Goal: Task Accomplishment & Management: Complete application form

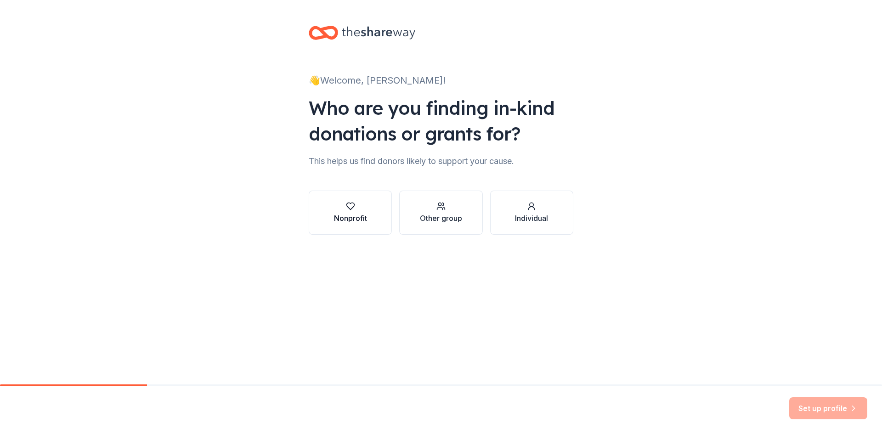
click at [357, 215] on div "Nonprofit" at bounding box center [350, 218] width 33 height 11
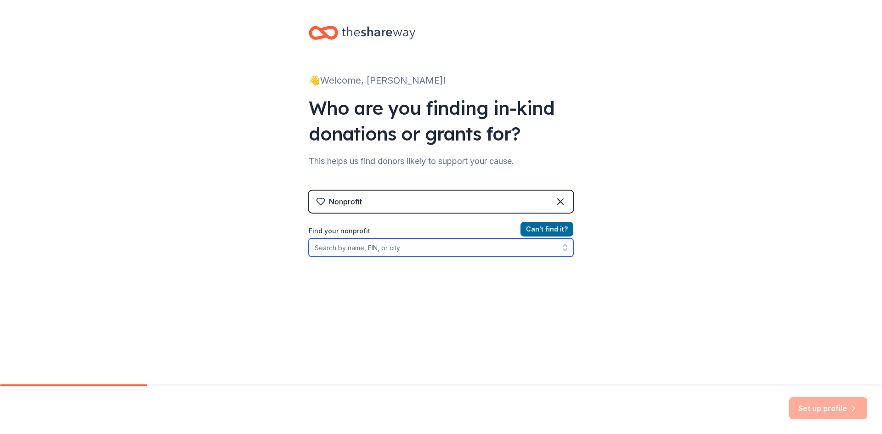
click at [377, 248] on input "Find your nonprofit" at bounding box center [441, 247] width 265 height 18
type input "[PERSON_NAME] memorial foundation"
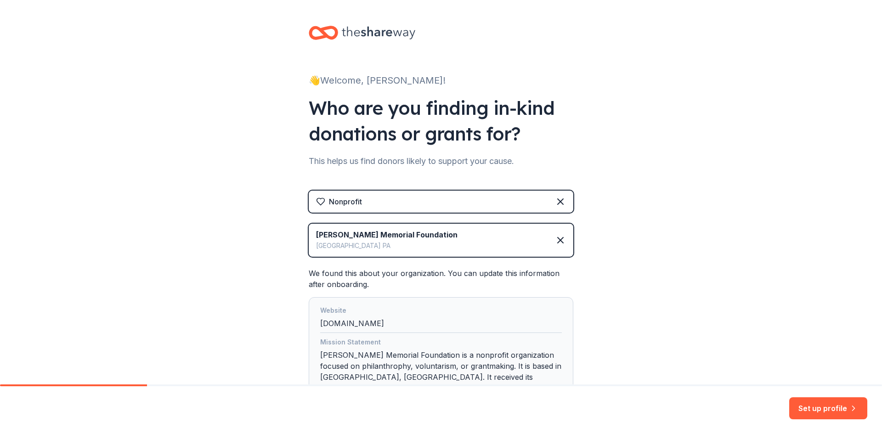
click at [666, 287] on div "👋 Welcome, [PERSON_NAME]! Who are you finding in-kind donations or grants for? …" at bounding box center [441, 234] width 882 height 468
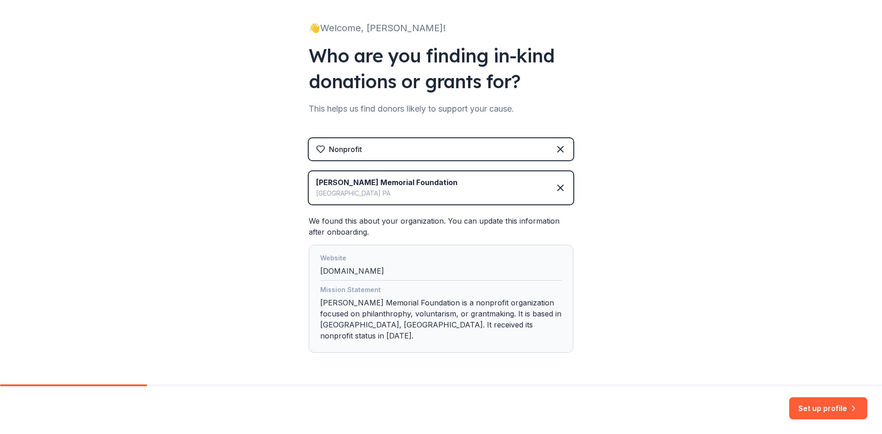
scroll to position [72, 0]
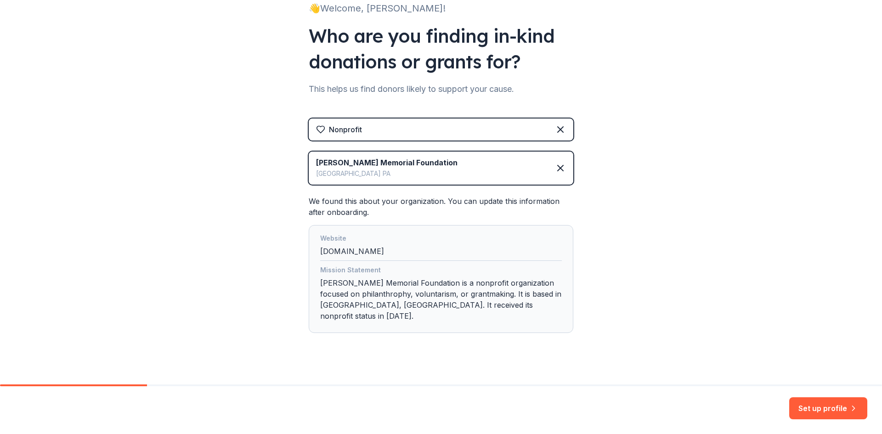
click at [434, 296] on div "Mission Statement [PERSON_NAME] Memorial Foundation is a nonprofit organization…" at bounding box center [441, 295] width 242 height 61
click at [424, 293] on div "Mission Statement [PERSON_NAME] Memorial Foundation is a nonprofit organization…" at bounding box center [441, 295] width 242 height 61
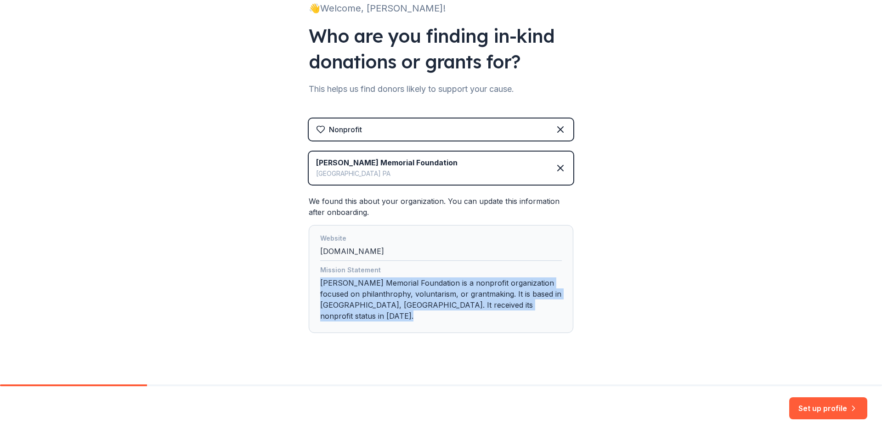
click at [424, 293] on div "Mission Statement [PERSON_NAME] Memorial Foundation is a nonprofit organization…" at bounding box center [441, 295] width 242 height 61
click at [447, 301] on div "Mission Statement [PERSON_NAME] Memorial Foundation is a nonprofit organization…" at bounding box center [441, 295] width 242 height 61
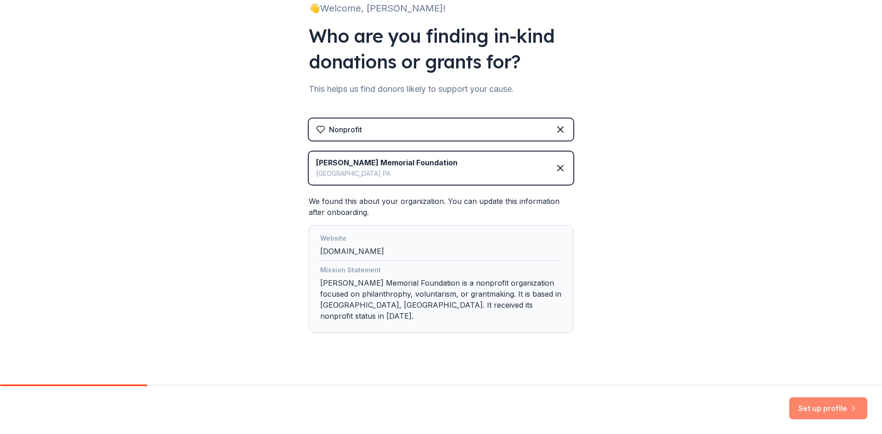
click at [830, 402] on button "Set up profile" at bounding box center [828, 408] width 78 height 22
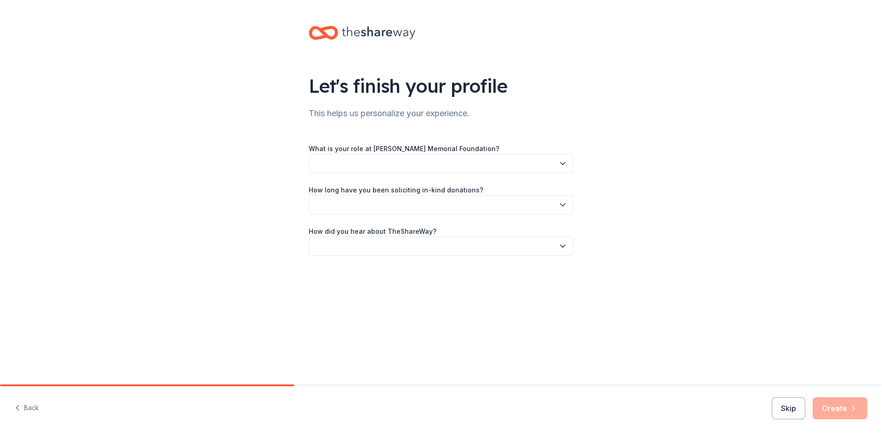
click at [483, 164] on button "button" at bounding box center [441, 163] width 265 height 19
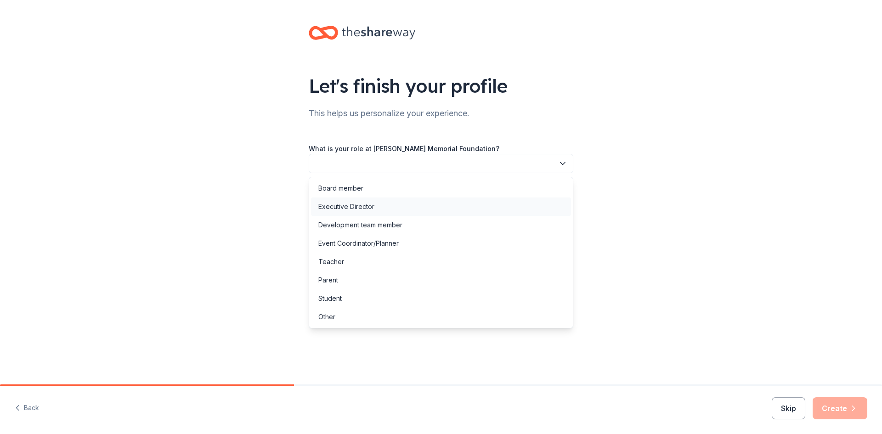
click at [373, 203] on div "Executive Director" at bounding box center [346, 206] width 56 height 11
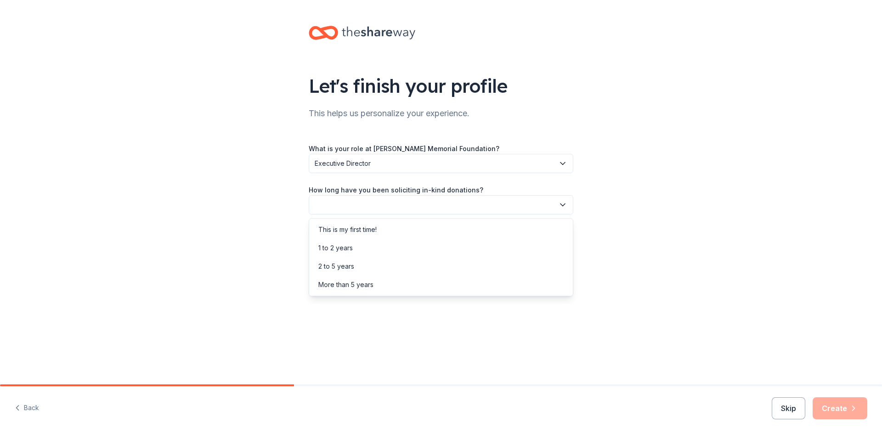
click at [373, 203] on button "button" at bounding box center [441, 204] width 265 height 19
click at [382, 285] on div "More than 5 years" at bounding box center [441, 285] width 260 height 18
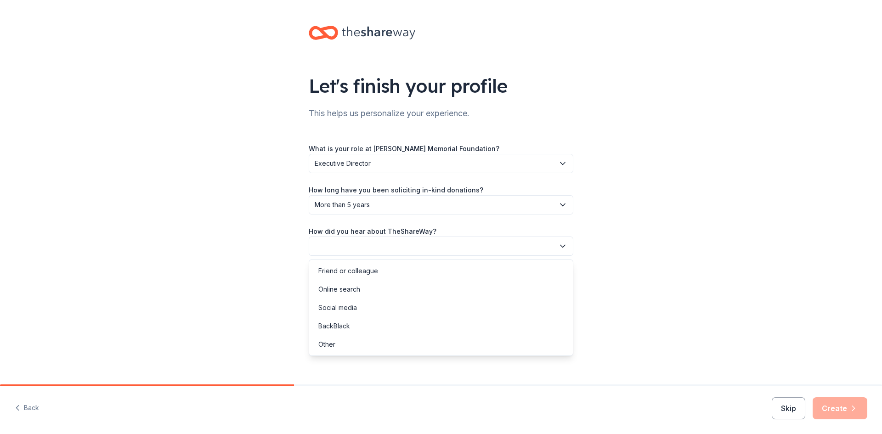
click at [367, 245] on button "button" at bounding box center [441, 246] width 265 height 19
click at [354, 290] on div "Online search" at bounding box center [339, 289] width 42 height 11
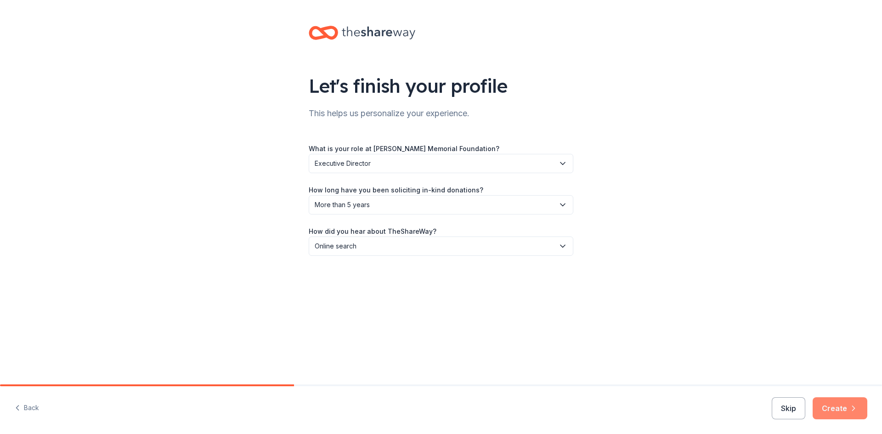
click at [857, 414] on button "Create" at bounding box center [839, 408] width 55 height 22
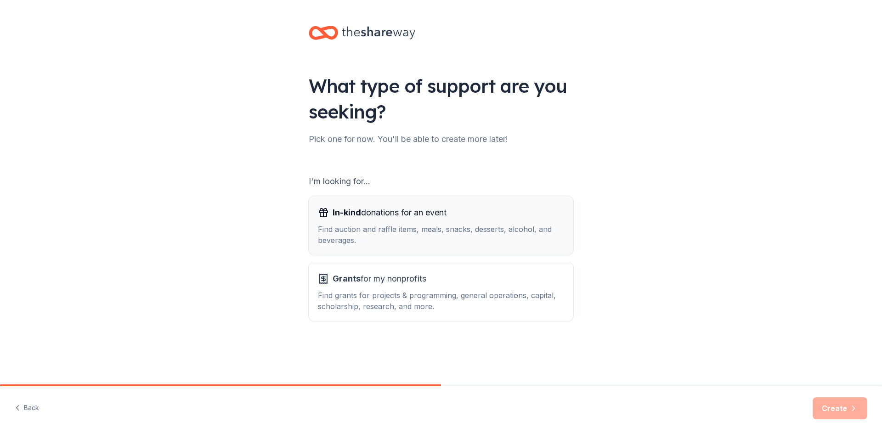
click at [455, 237] on div "Find auction and raffle items, meals, snacks, desserts, alcohol, and beverages." at bounding box center [441, 235] width 246 height 22
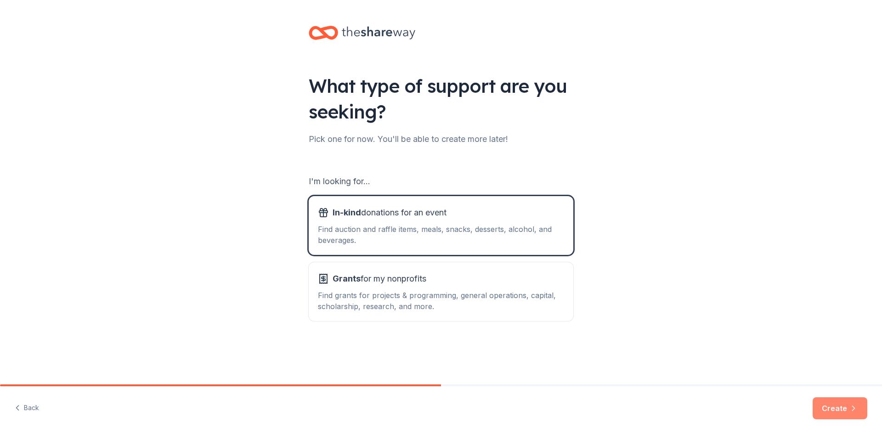
click at [850, 410] on icon "button" at bounding box center [853, 408] width 9 height 9
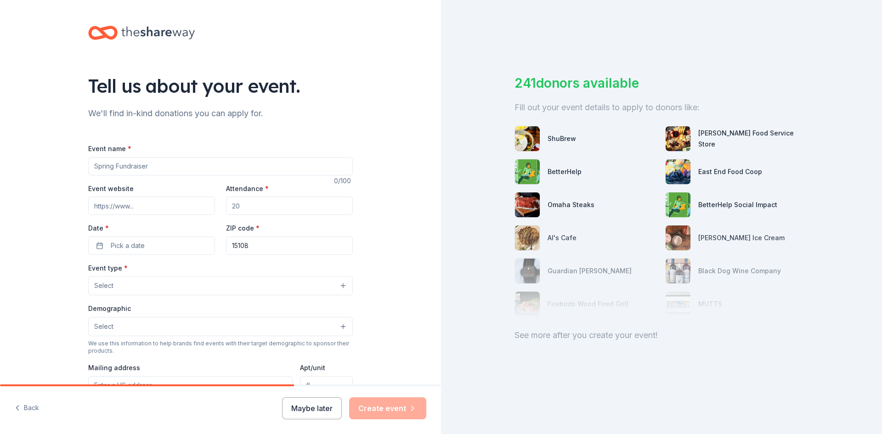
click at [281, 169] on input "Event name *" at bounding box center [220, 166] width 265 height 18
type input "Special Auction for [PERSON_NAME] Memorial"
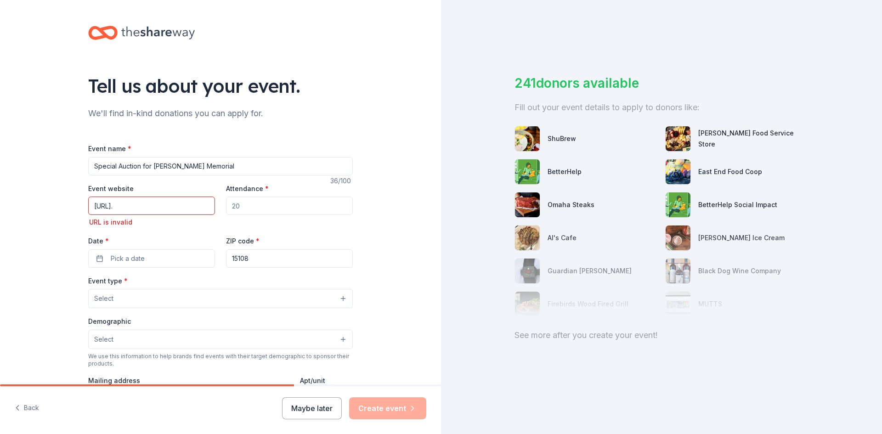
drag, startPoint x: 172, startPoint y: 207, endPoint x: 0, endPoint y: 215, distance: 172.4
click at [1, 215] on div "Tell us about your event. We'll find in-kind donations you can apply for. Event…" at bounding box center [220, 312] width 441 height 624
paste input "[DOMAIN_NAME][URL]"
type input "[URL][DOMAIN_NAME]"
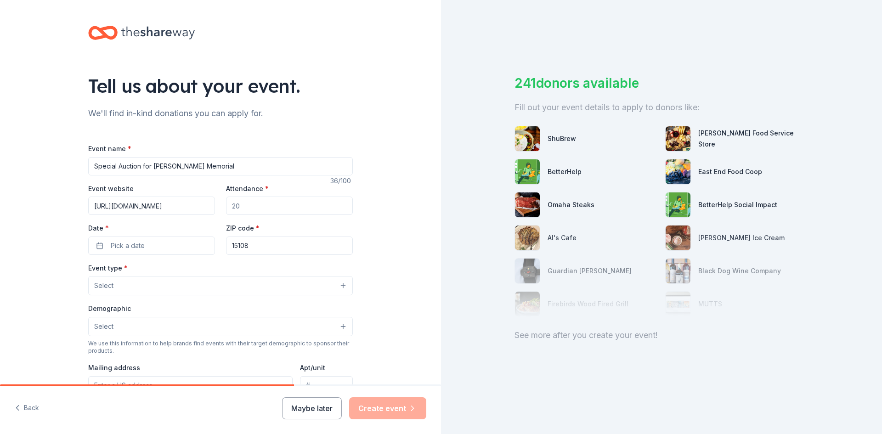
drag, startPoint x: 274, startPoint y: 209, endPoint x: 183, endPoint y: 205, distance: 91.5
click at [183, 205] on div "Event website [URL][DOMAIN_NAME] Attendance * Date * Pick a date ZIP code * 151…" at bounding box center [220, 219] width 265 height 72
drag, startPoint x: 250, startPoint y: 206, endPoint x: 231, endPoint y: 207, distance: 19.8
click at [231, 207] on input "Attendance *" at bounding box center [289, 206] width 127 height 18
type input "400"
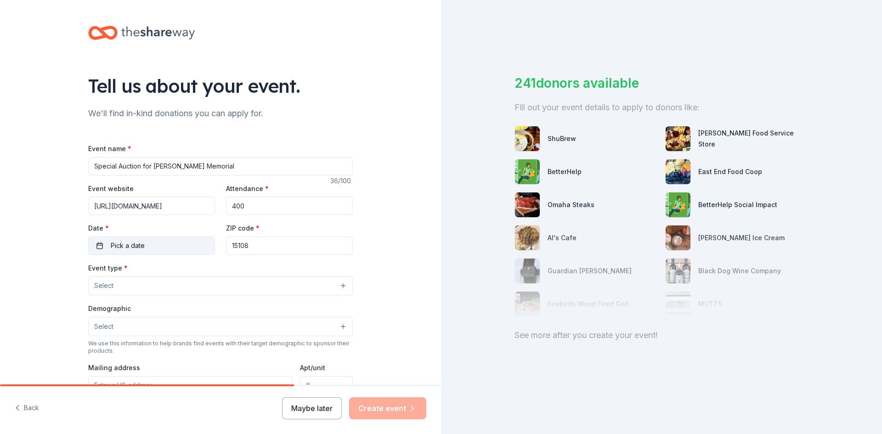
click at [96, 242] on button "Pick a date" at bounding box center [151, 246] width 127 height 18
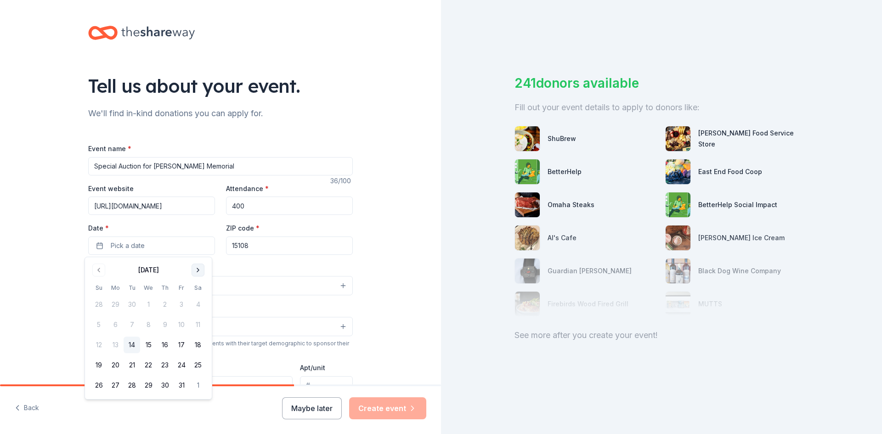
click at [199, 271] on button "Go to next month" at bounding box center [198, 270] width 13 height 13
click at [198, 271] on button "Go to next month" at bounding box center [198, 270] width 13 height 13
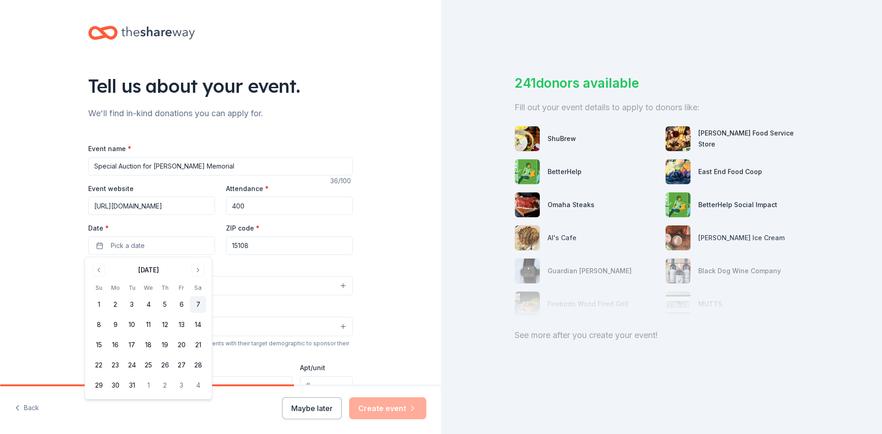
click at [198, 302] on button "7" at bounding box center [198, 304] width 17 height 17
click at [377, 252] on div "Tell us about your event. We'll find in-kind donations you can apply for. Event…" at bounding box center [220, 305] width 441 height 611
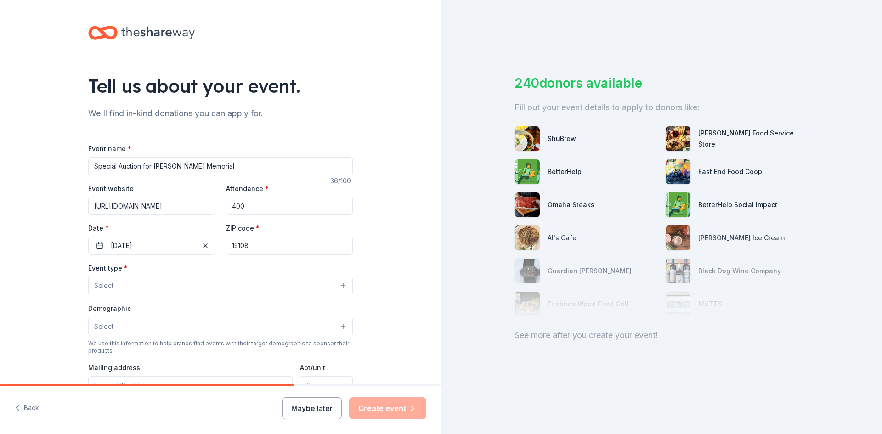
click at [272, 250] on input "15108" at bounding box center [289, 246] width 127 height 18
drag, startPoint x: 252, startPoint y: 249, endPoint x: 161, endPoint y: 241, distance: 91.3
click at [161, 241] on div "Event website [URL][DOMAIN_NAME] Attendance * 400 Date * [DATE] ZIP code * 15108" at bounding box center [220, 219] width 265 height 72
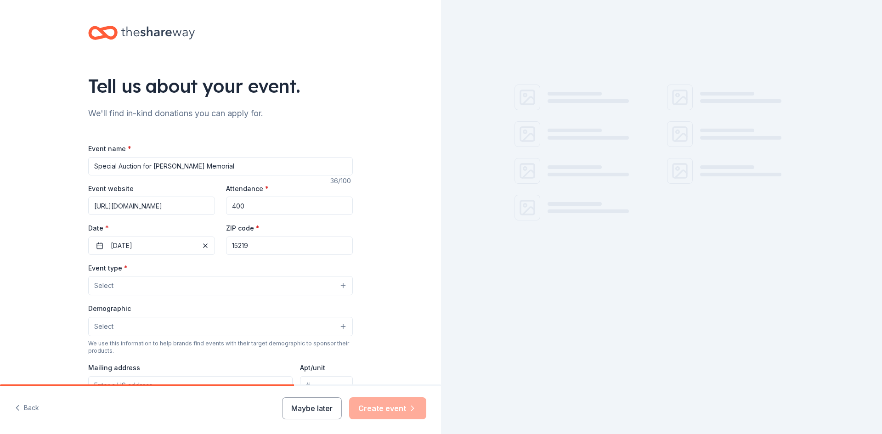
type input "15219"
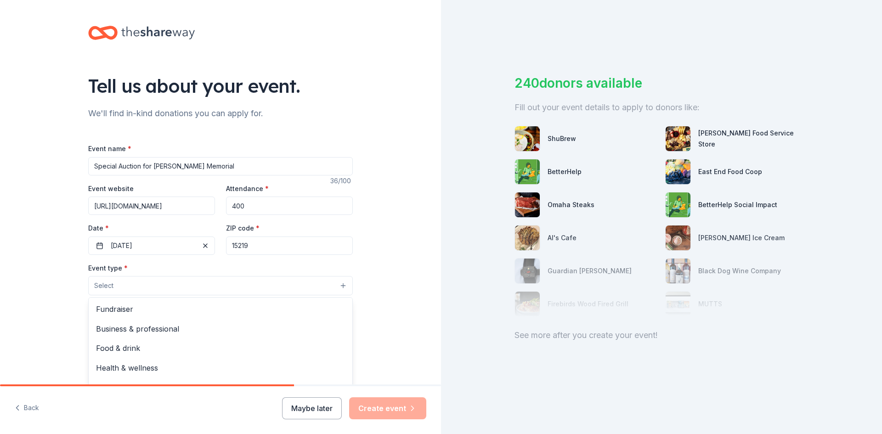
click at [343, 285] on button "Select" at bounding box center [220, 285] width 265 height 19
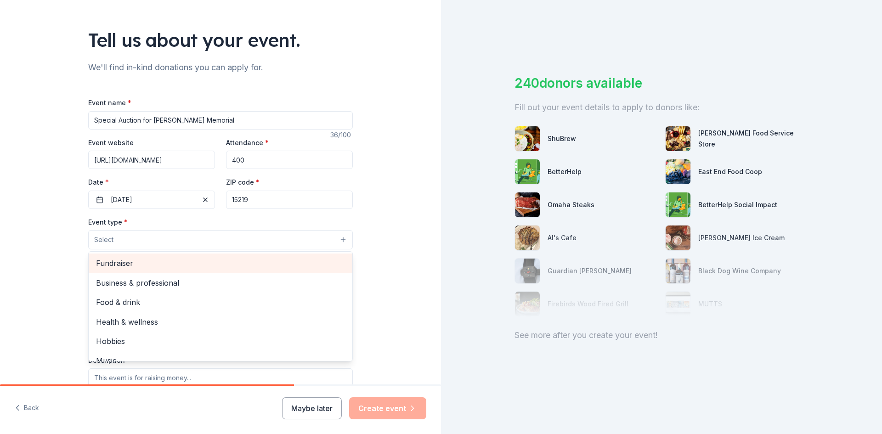
click at [113, 260] on span "Fundraiser" at bounding box center [220, 263] width 249 height 12
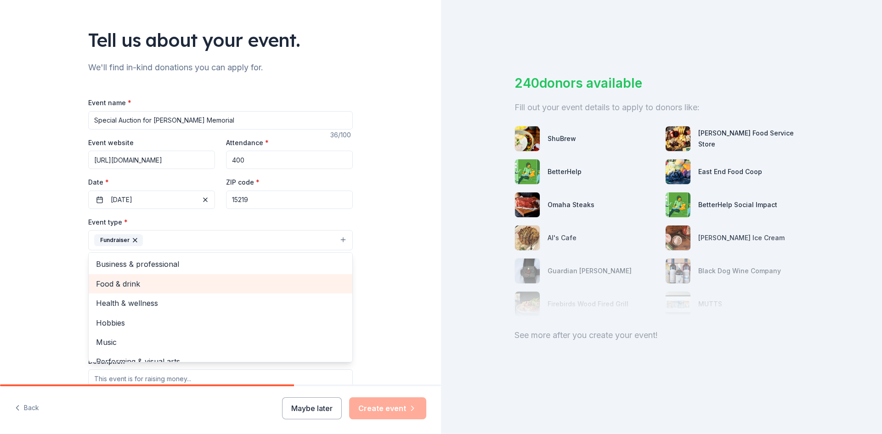
click at [137, 283] on span "Food & drink" at bounding box center [220, 284] width 249 height 12
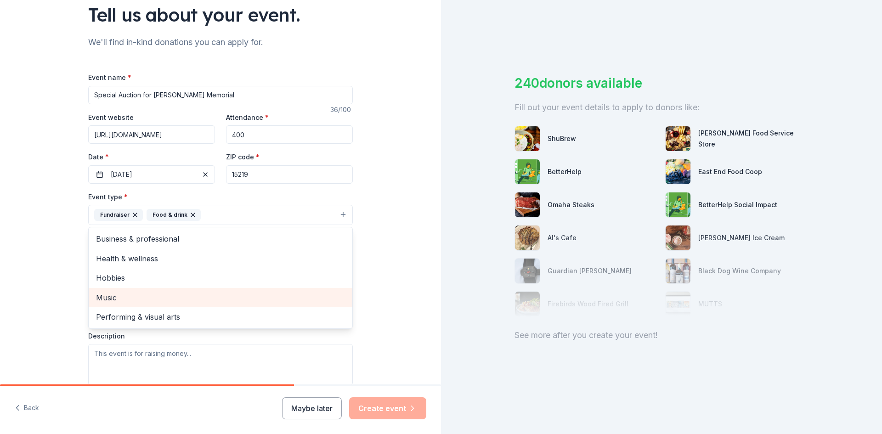
scroll to position [92, 0]
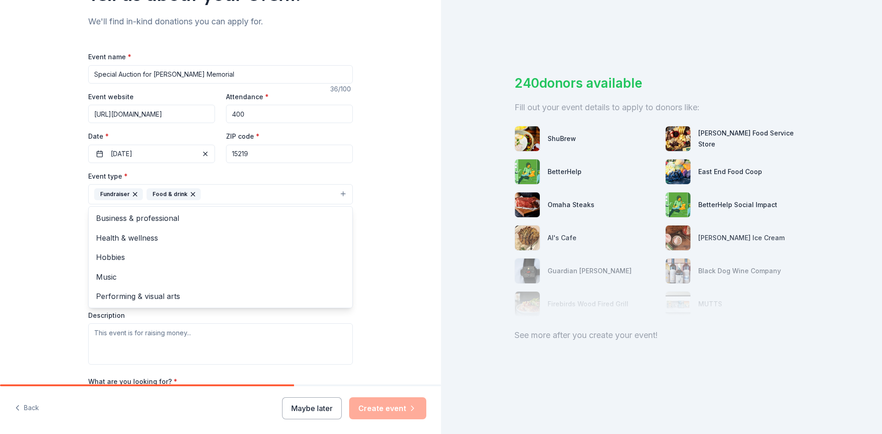
click at [57, 272] on div "Tell us about your event. We'll find in-kind donations you can apply for. Event…" at bounding box center [220, 214] width 441 height 612
click at [340, 191] on button "Fundraiser Food & drink" at bounding box center [220, 194] width 265 height 20
click at [384, 184] on div "Tell us about your event. We'll find in-kind donations you can apply for. Event…" at bounding box center [220, 214] width 441 height 612
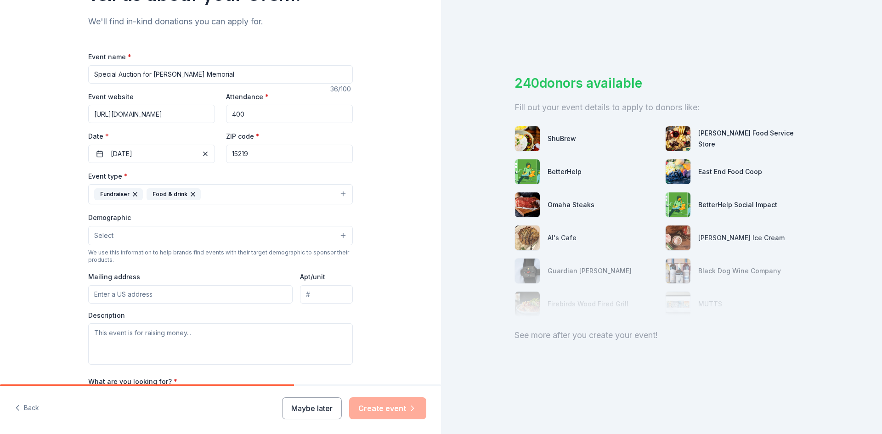
click at [250, 238] on button "Select" at bounding box center [220, 235] width 265 height 19
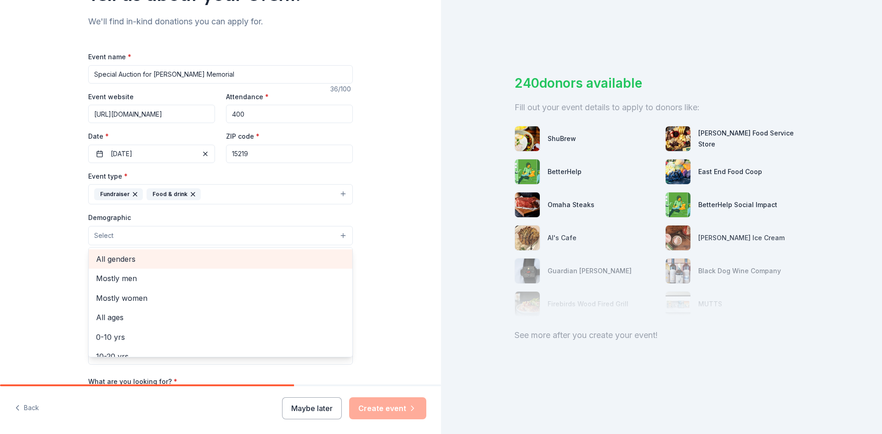
click at [165, 260] on span "All genders" at bounding box center [220, 259] width 249 height 12
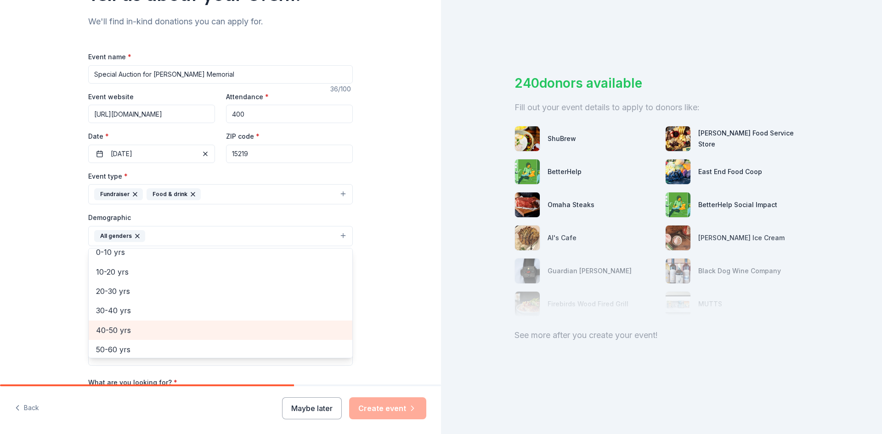
scroll to position [0, 0]
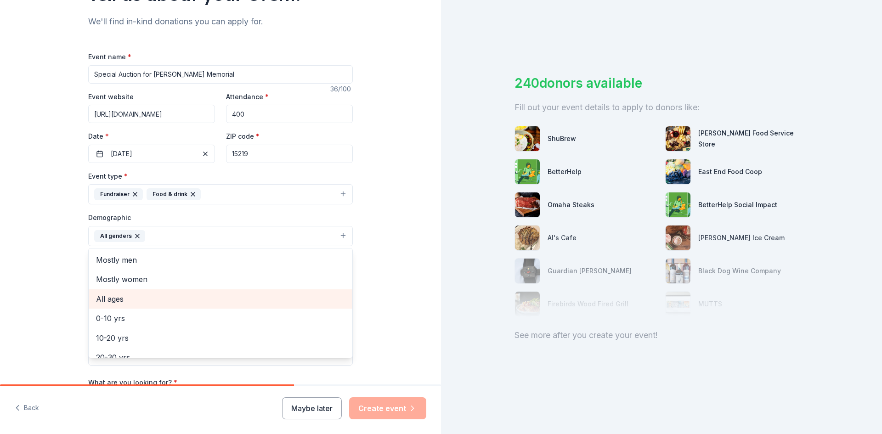
click at [147, 300] on span "All ages" at bounding box center [220, 299] width 249 height 12
click at [395, 268] on div "Tell us about your event. We'll find in-kind donations you can apply for. Event…" at bounding box center [220, 214] width 441 height 613
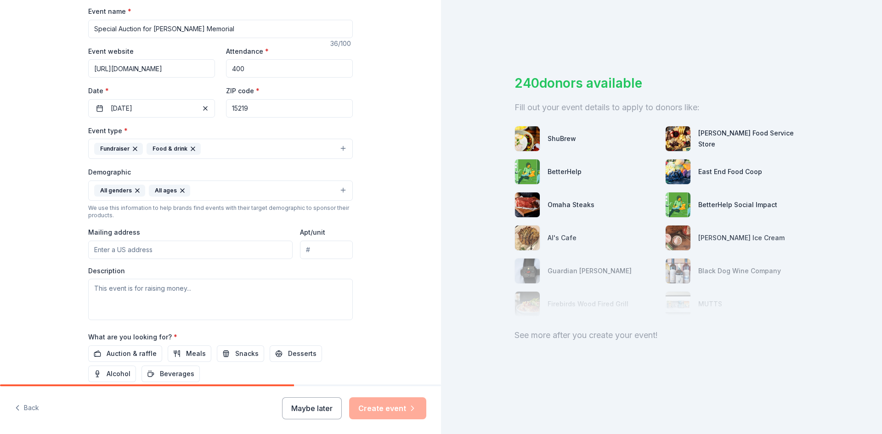
scroll to position [138, 0]
click at [241, 254] on input "Mailing address" at bounding box center [190, 249] width 204 height 18
click at [205, 294] on textarea at bounding box center [220, 298] width 265 height 41
click at [202, 247] on input "[STREET_ADDRESS][PERSON_NAME]" at bounding box center [190, 249] width 204 height 18
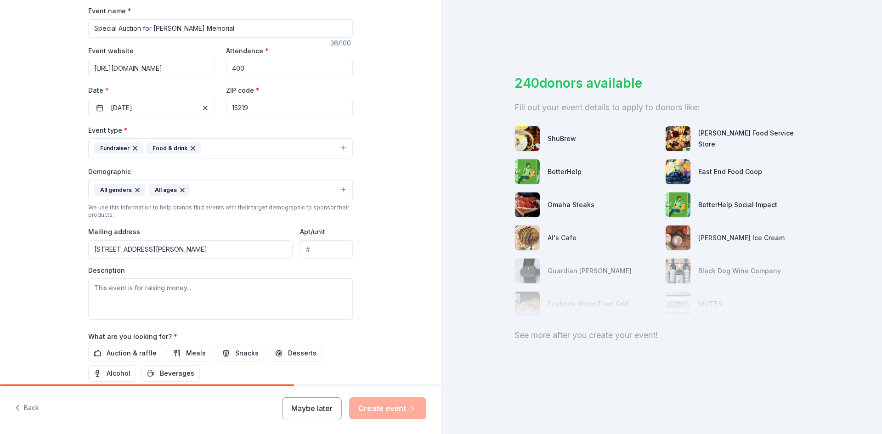
type input "[STREET_ADDRESS][PERSON_NAME]"
click at [209, 286] on textarea at bounding box center [220, 298] width 265 height 41
click at [192, 297] on textarea at bounding box center [220, 298] width 265 height 41
paste textarea "Our Special Auction for [PERSON_NAME] Memorial helps to provide a fullness of l…"
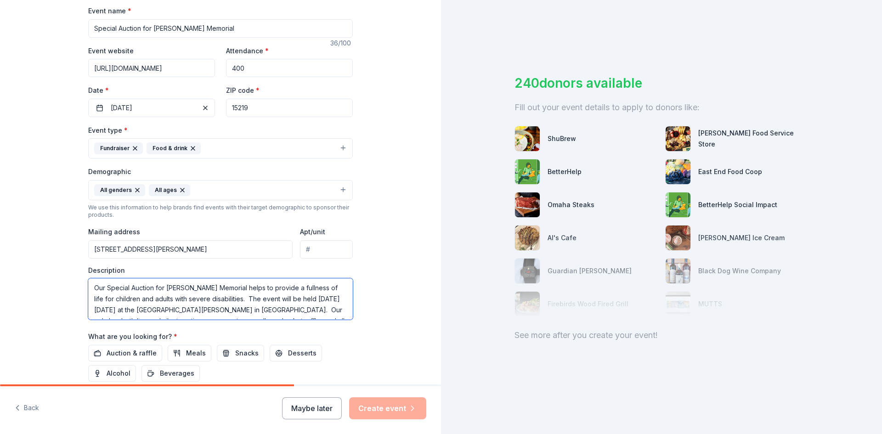
scroll to position [94, 0]
click at [410, 289] on div "Tell us about your event. We'll find in-kind donations you can apply for. Event…" at bounding box center [220, 168] width 441 height 613
drag, startPoint x: 225, startPoint y: 304, endPoint x: 88, endPoint y: 315, distance: 138.2
click at [88, 315] on textarea "Our Special Auction for [PERSON_NAME] Memorial helps to provide a fullness of l…" at bounding box center [220, 299] width 265 height 41
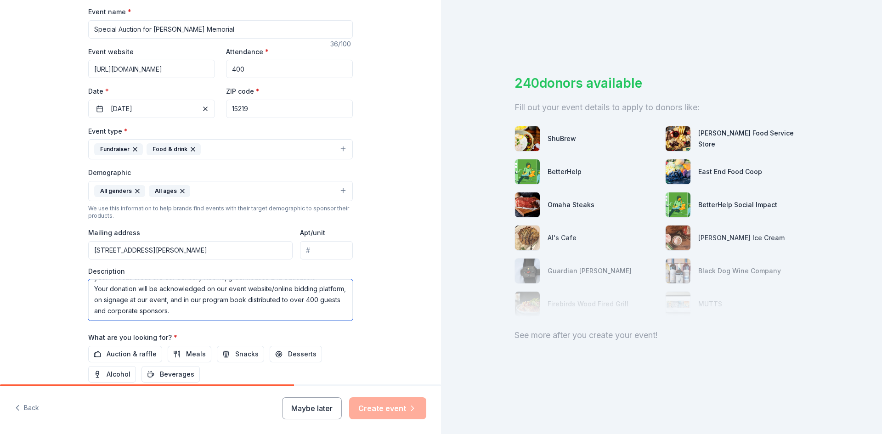
click at [112, 299] on textarea "Our Special Auction for [PERSON_NAME] Memorial helps to provide a fullness of l…" at bounding box center [220, 299] width 265 height 41
drag, startPoint x: 133, startPoint y: 296, endPoint x: 92, endPoint y: 300, distance: 41.5
click at [92, 300] on textarea "Our Special Auction for [PERSON_NAME] Memorial helps to provide a fullness of l…" at bounding box center [220, 299] width 265 height 41
type textarea "Our Special Auction for [PERSON_NAME] Memorial helps to provide a fullness of l…"
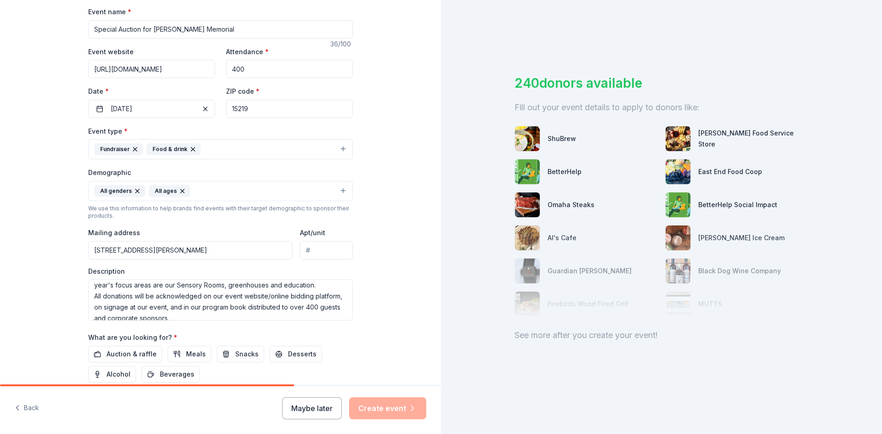
click at [398, 313] on div "Tell us about your event. We'll find in-kind donations you can apply for. Event…" at bounding box center [220, 169] width 441 height 613
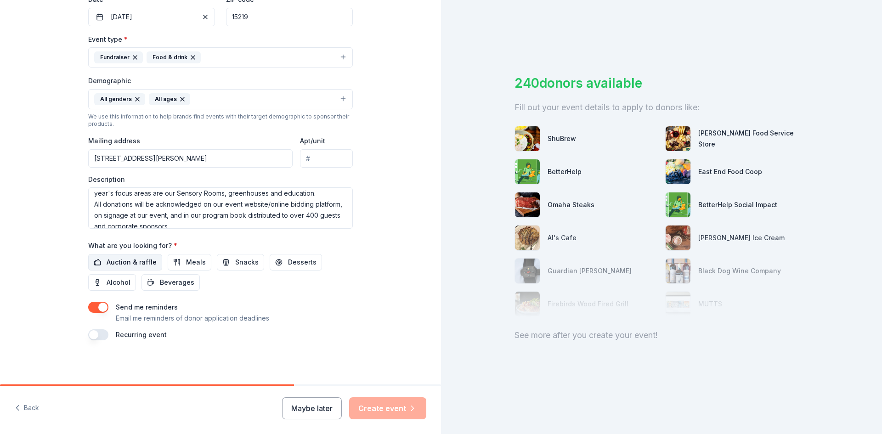
click at [130, 260] on span "Auction & raffle" at bounding box center [132, 262] width 50 height 11
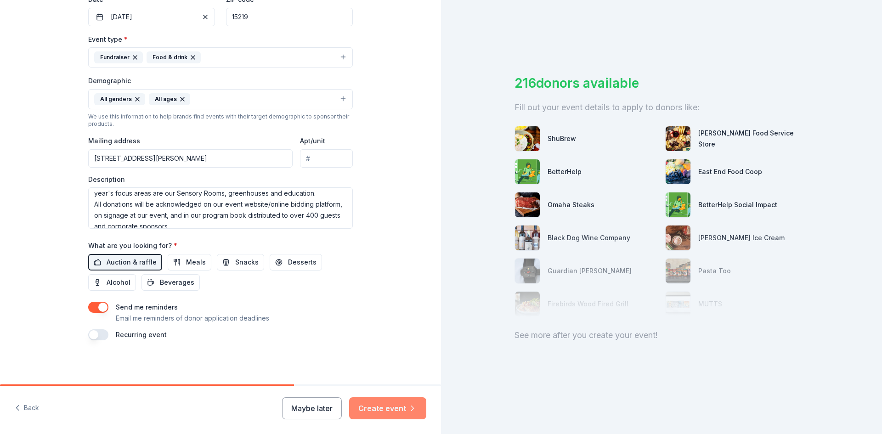
click at [392, 410] on button "Create event" at bounding box center [387, 408] width 77 height 22
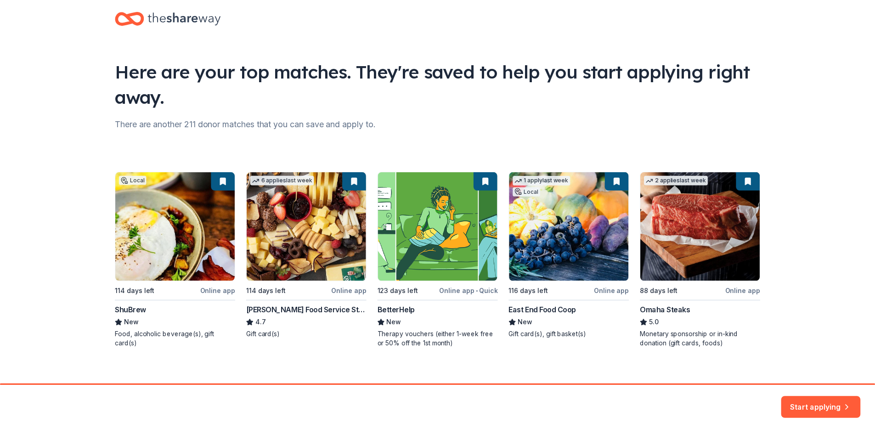
scroll to position [24, 0]
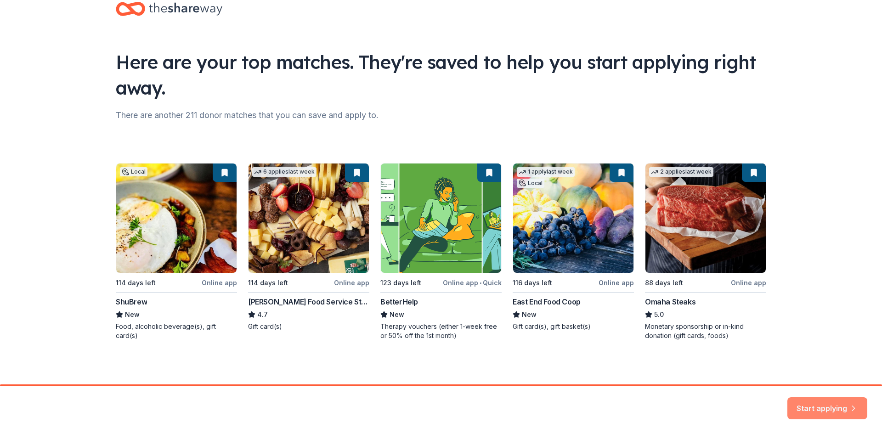
click at [818, 407] on button "Start applying" at bounding box center [827, 403] width 80 height 22
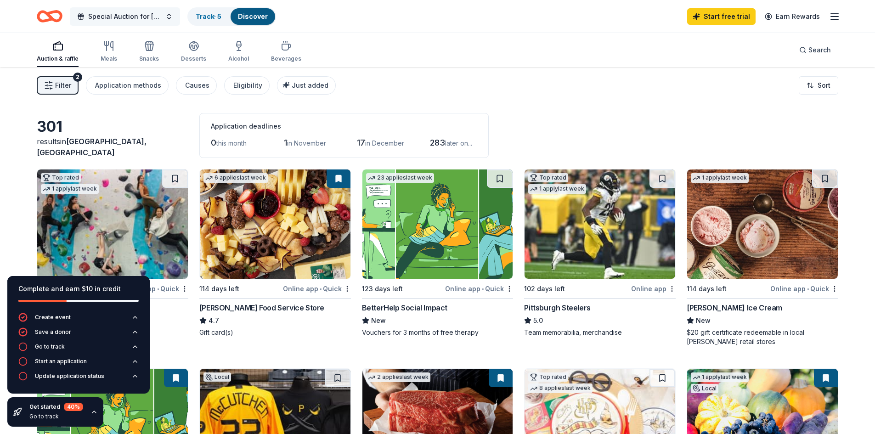
click at [144, 14] on span "Special Auction for [PERSON_NAME] Memorial" at bounding box center [124, 16] width 73 height 11
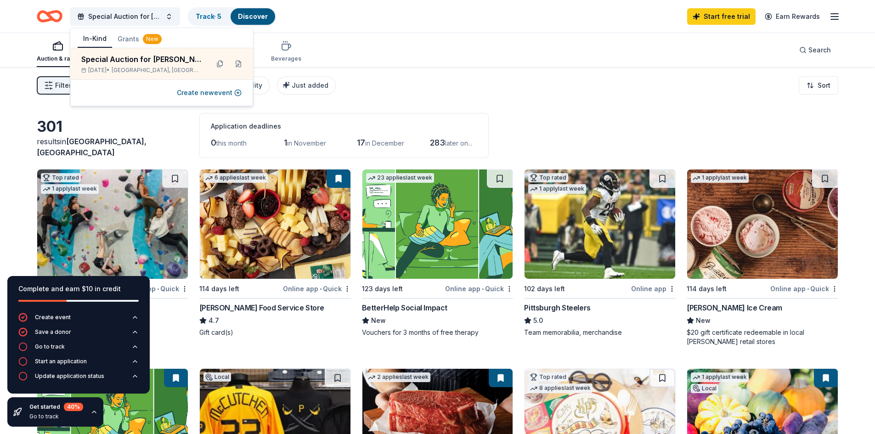
click at [472, 97] on div "Filter 2 Application methods Causes Eligibility Just added Sort" at bounding box center [437, 85] width 875 height 37
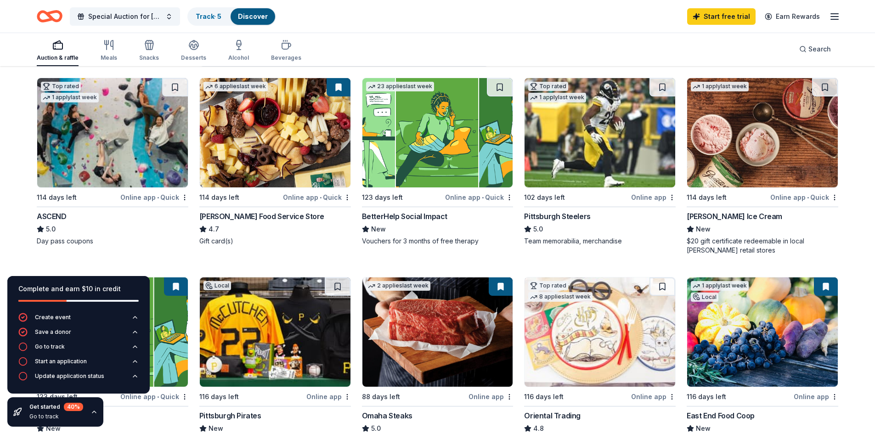
scroll to position [92, 0]
click at [142, 172] on img at bounding box center [112, 132] width 151 height 109
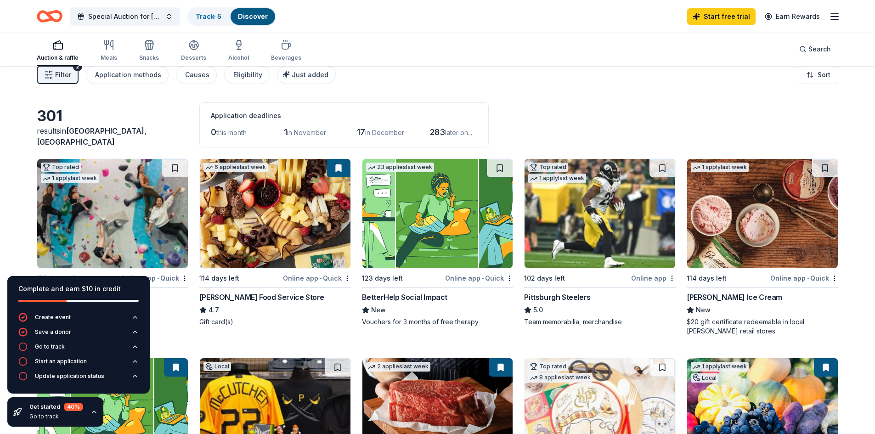
scroll to position [0, 0]
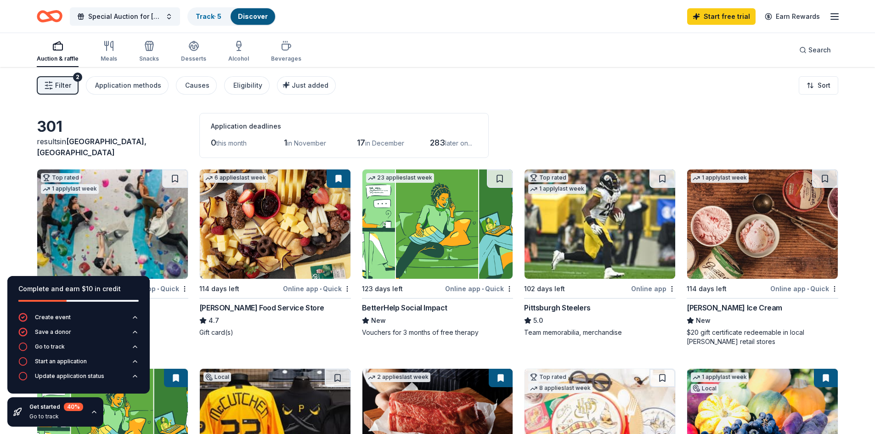
click at [93, 411] on icon "button" at bounding box center [93, 411] width 7 height 7
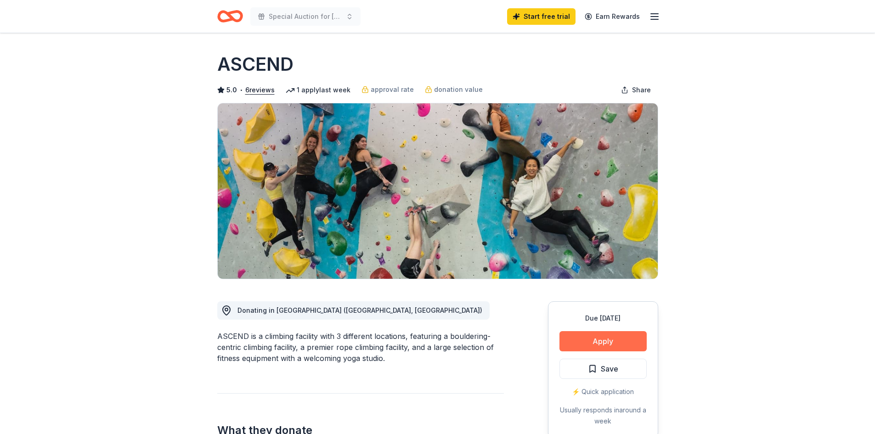
click at [613, 341] on button "Apply" at bounding box center [602, 341] width 87 height 20
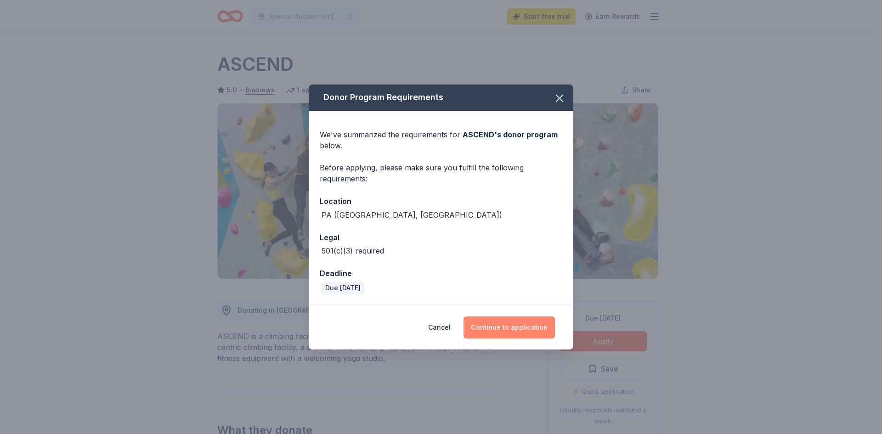
click at [514, 327] on button "Continue to application" at bounding box center [508, 327] width 91 height 22
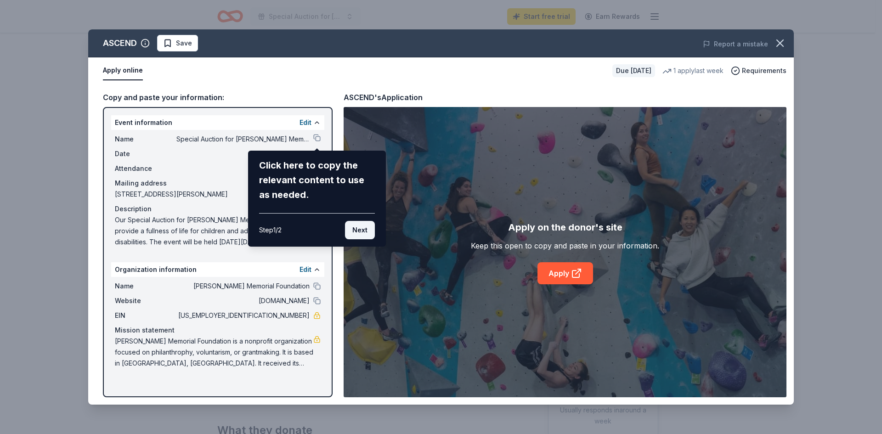
click at [357, 227] on button "Next" at bounding box center [360, 230] width 30 height 18
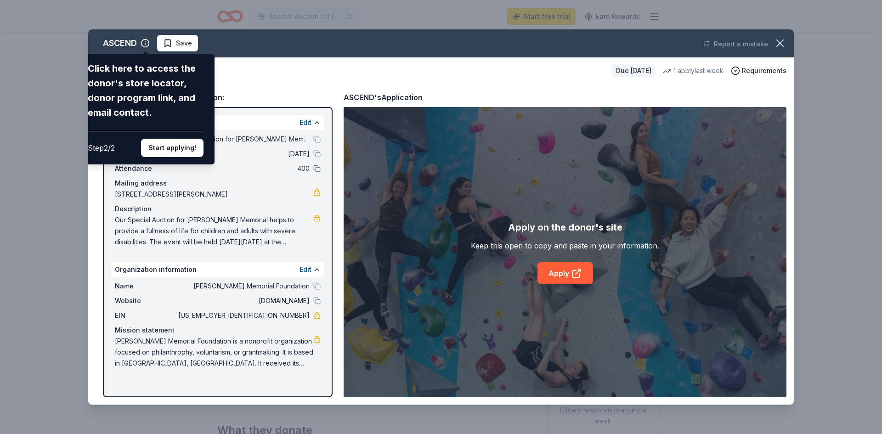
click at [200, 267] on div "ASCEND Click here to access the donor's store locator, donor program link, and …" at bounding box center [440, 216] width 705 height 375
click at [178, 151] on button "Start applying!" at bounding box center [172, 148] width 62 height 18
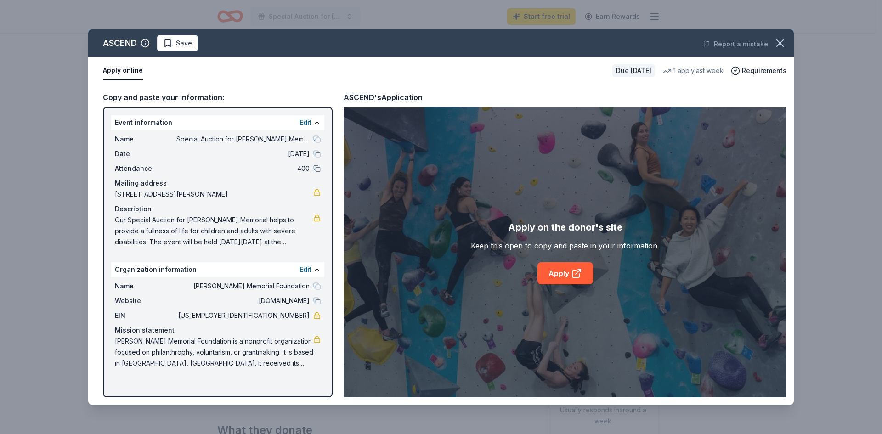
click at [205, 245] on span "Our Special Auction for [PERSON_NAME] Memorial helps to provide a fullness of l…" at bounding box center [214, 230] width 198 height 33
click at [572, 271] on icon at bounding box center [575, 274] width 7 height 7
